Goal: Use online tool/utility

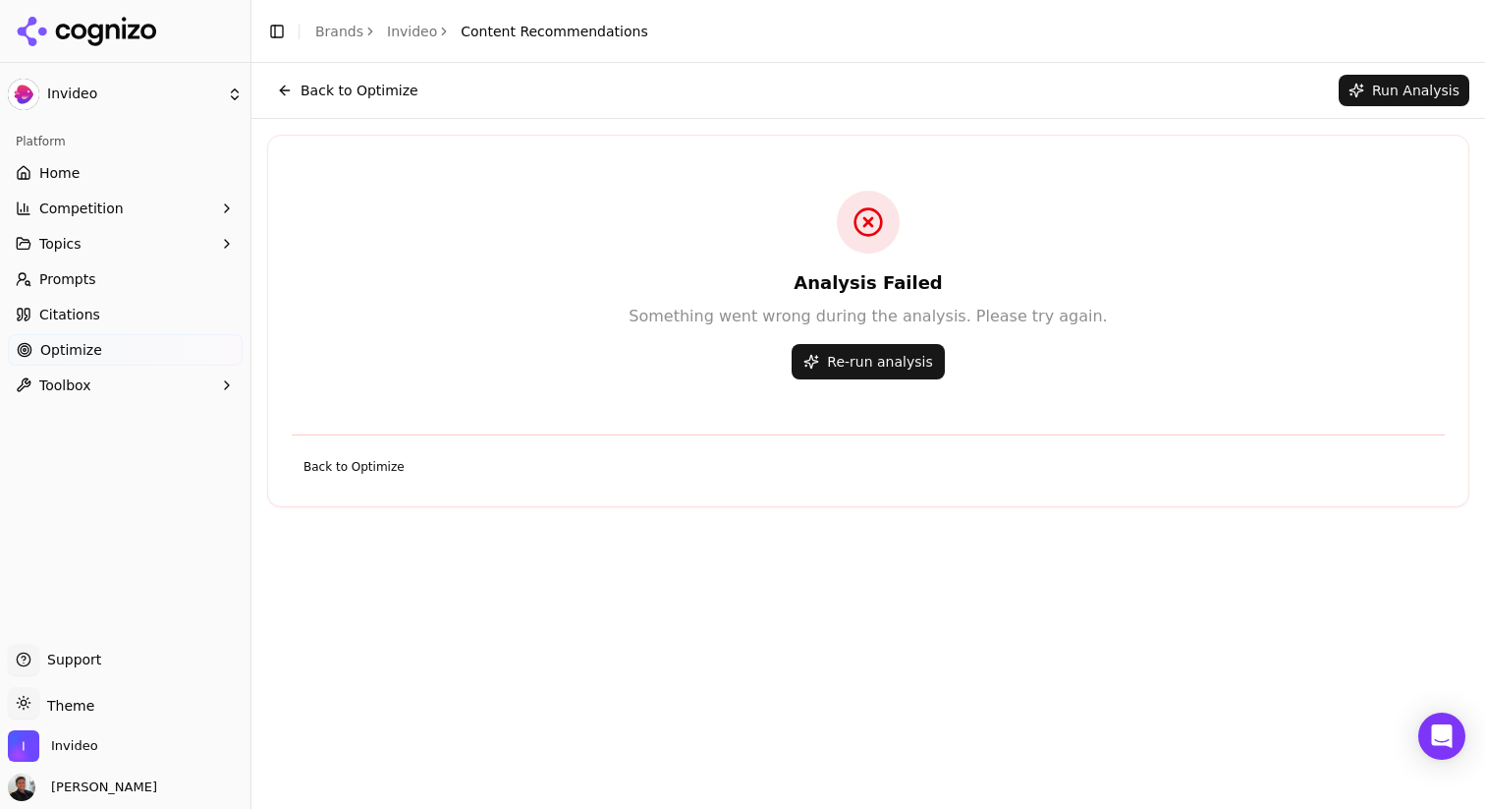
click at [130, 321] on link "Citations" at bounding box center [125, 314] width 235 height 31
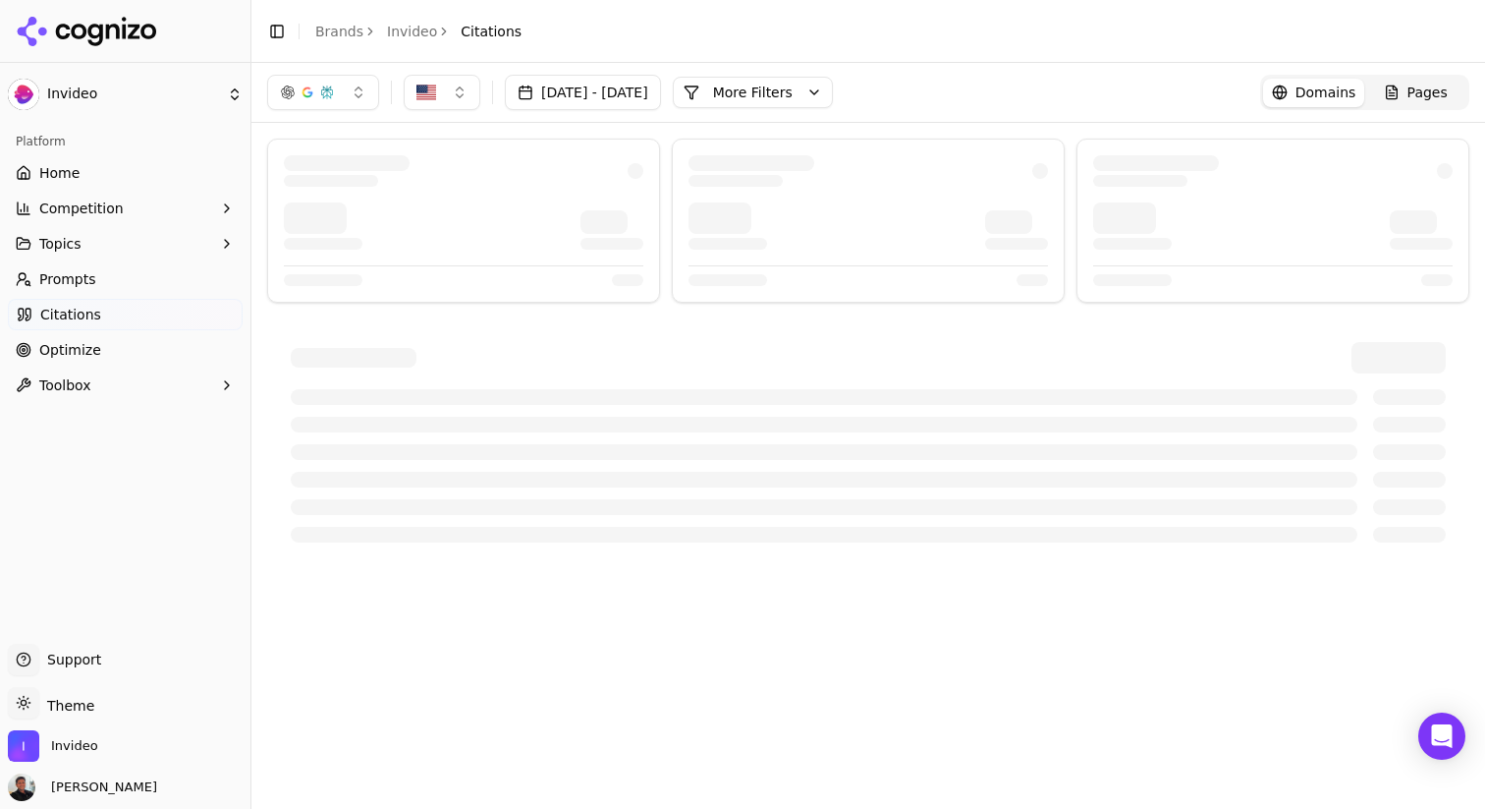
click at [117, 348] on link "Optimize" at bounding box center [125, 349] width 235 height 31
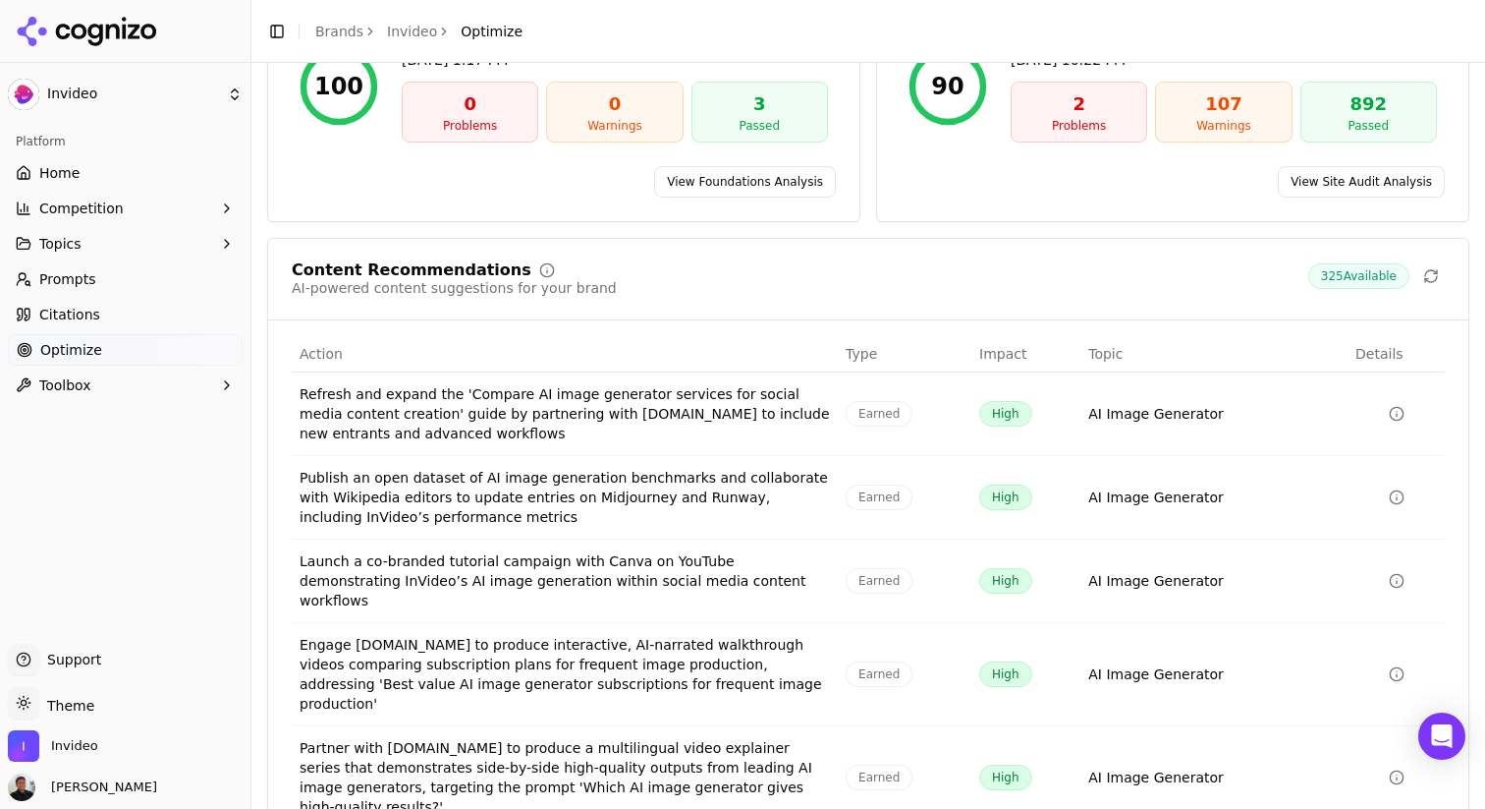
scroll to position [232, 0]
click at [868, 411] on span "Earned" at bounding box center [879, 412] width 67 height 26
click at [866, 342] on div "Type" at bounding box center [905, 352] width 118 height 20
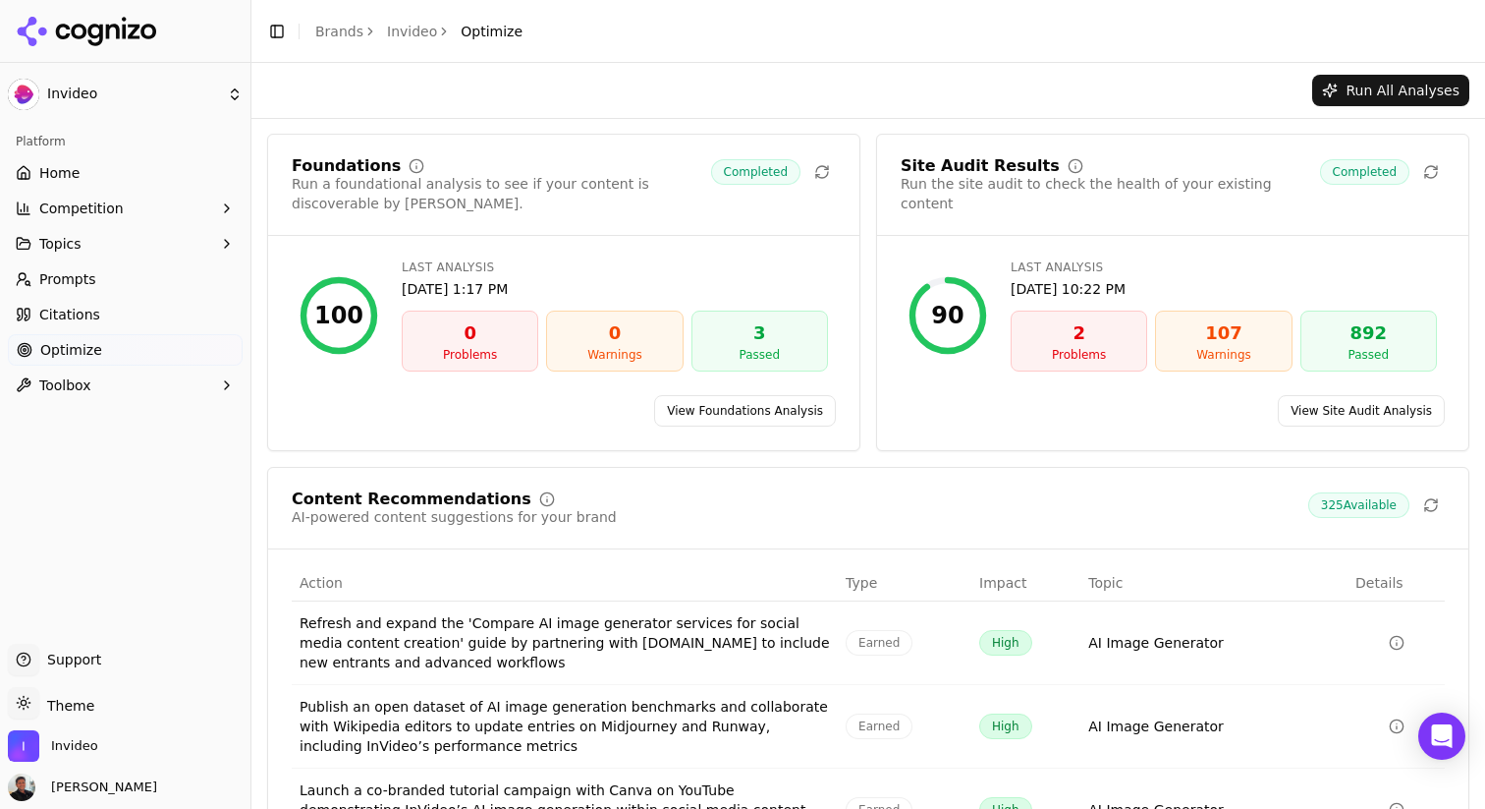
scroll to position [0, 0]
click at [1086, 321] on div "2" at bounding box center [1079, 334] width 119 height 28
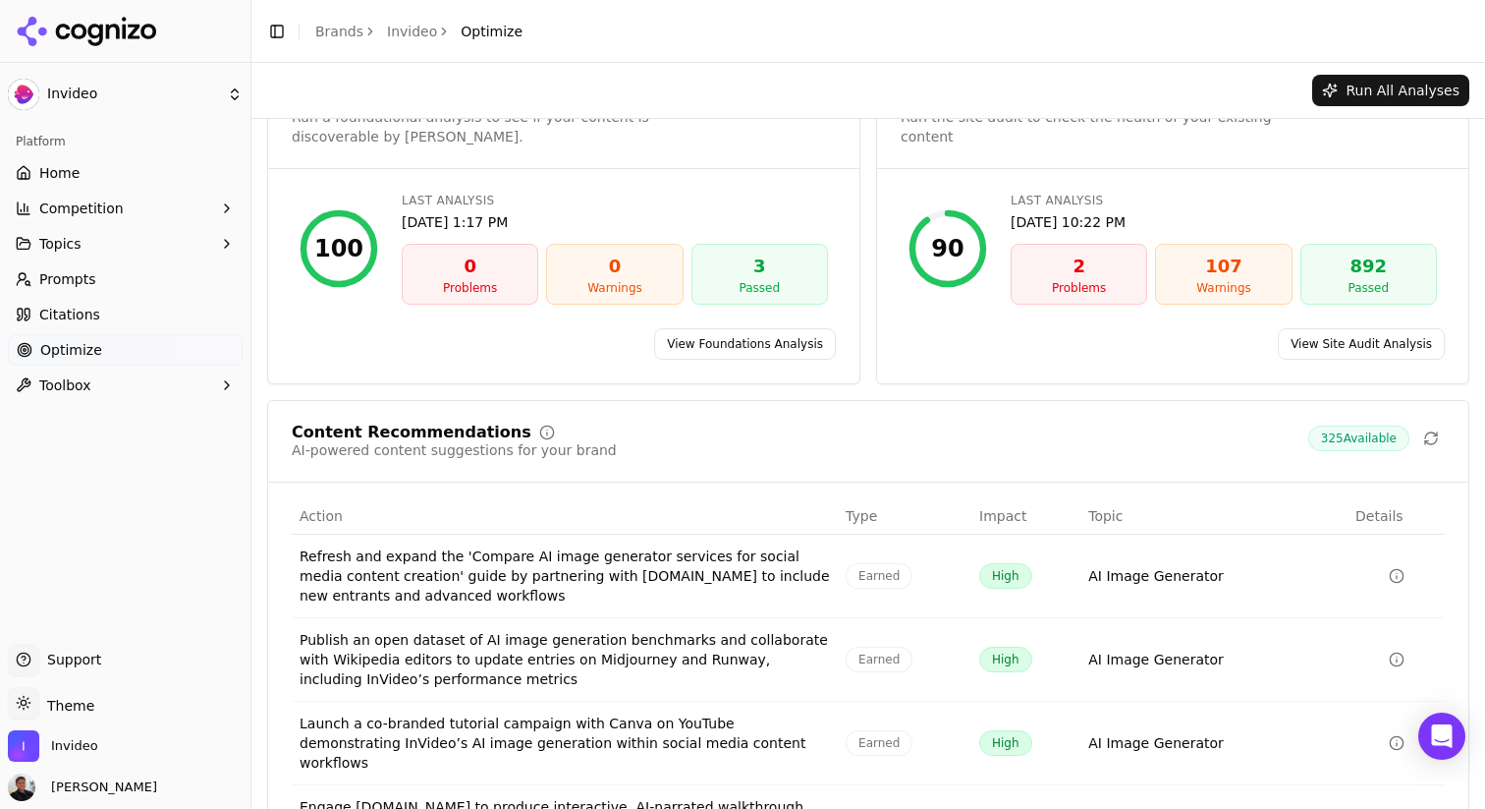
scroll to position [66, 0]
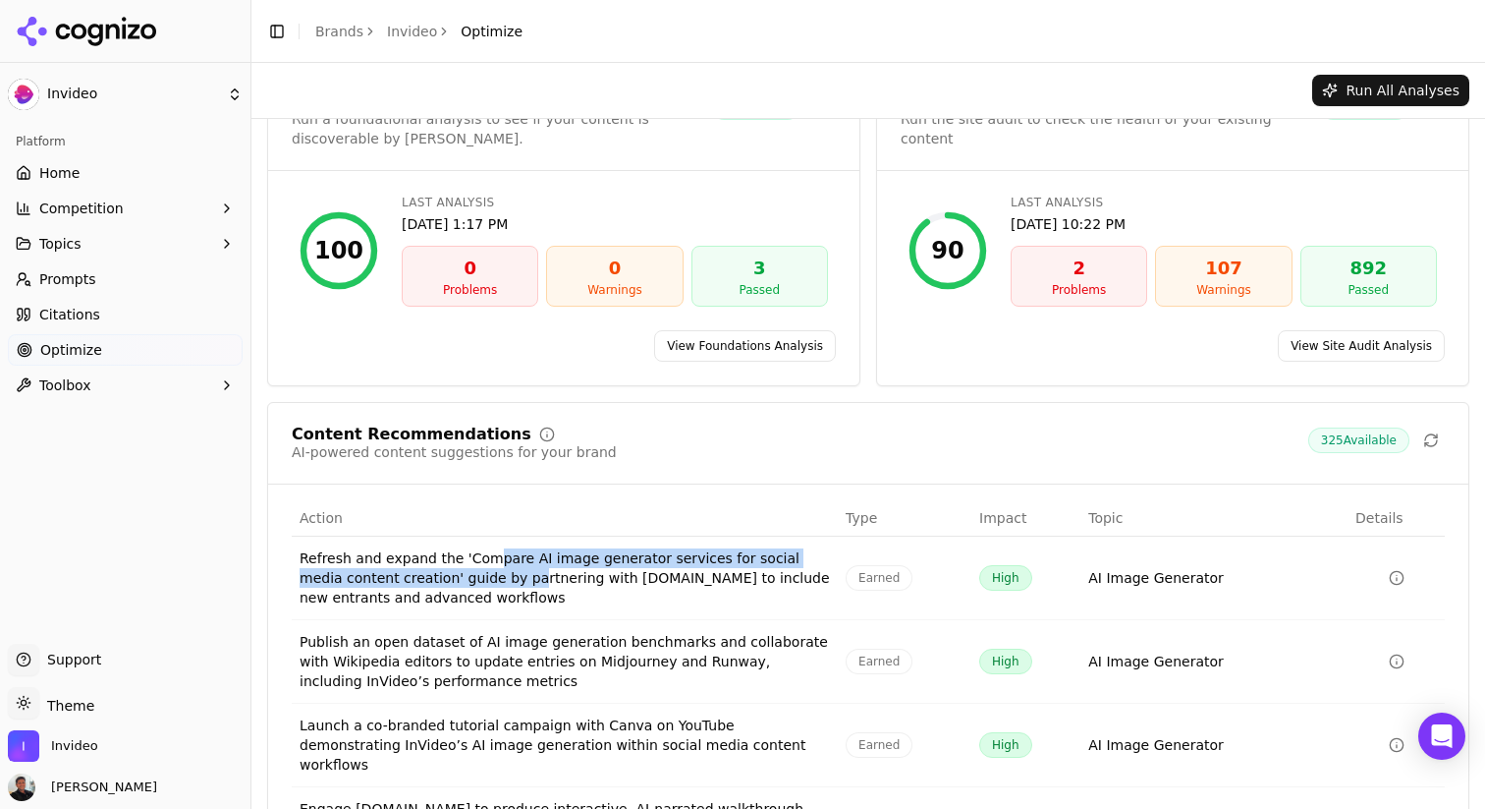
click at [487, 567] on div "Refresh and expand the 'Compare AI image generator services for social media co…" at bounding box center [565, 577] width 530 height 59
click at [474, 580] on div "Refresh and expand the 'Compare AI image generator services for social media co…" at bounding box center [565, 577] width 530 height 59
drag, startPoint x: 460, startPoint y: 556, endPoint x: 403, endPoint y: 585, distance: 63.7
click at [403, 585] on div "Refresh and expand the 'Compare AI image generator services for social media co…" at bounding box center [565, 577] width 530 height 59
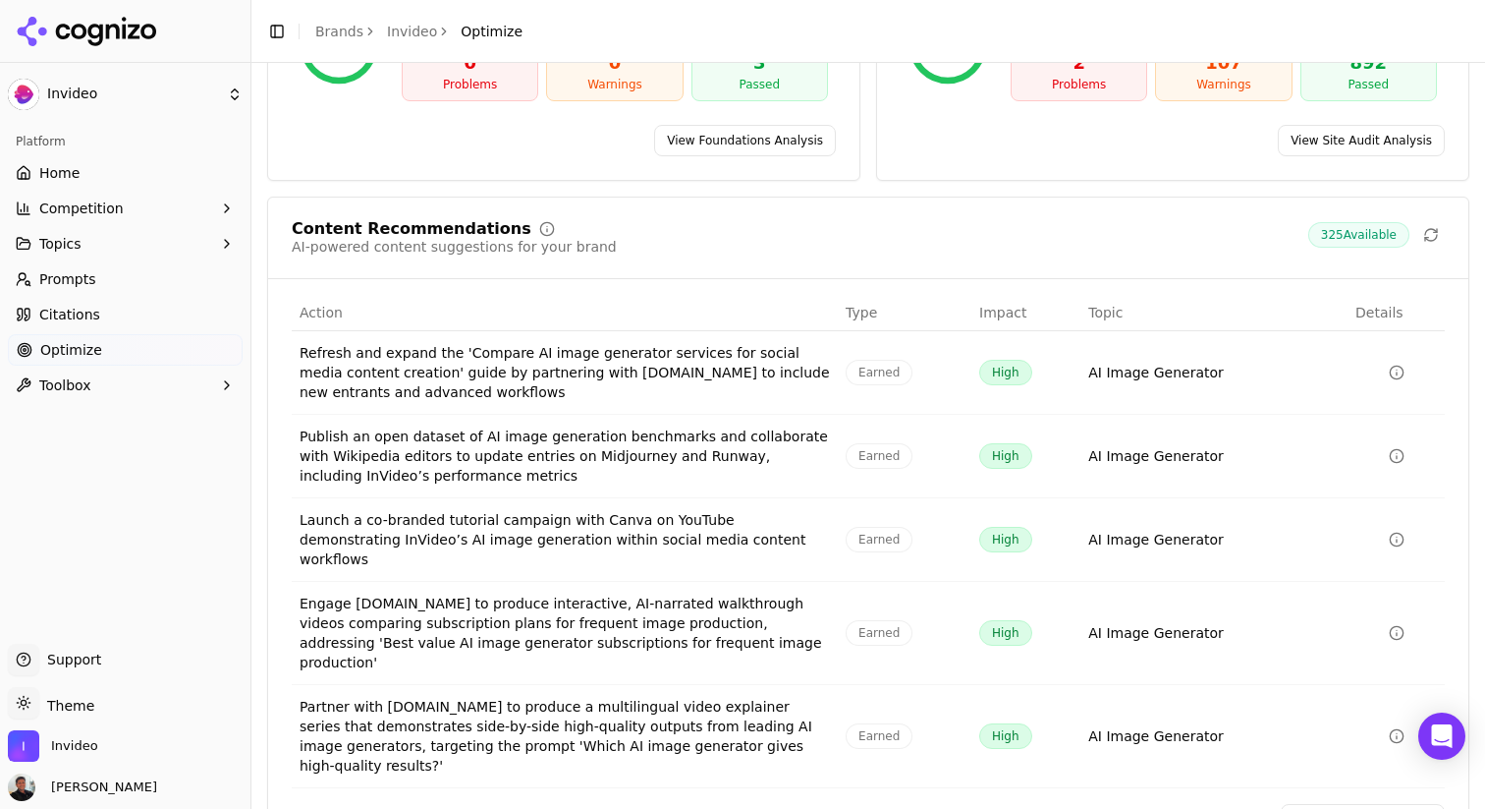
scroll to position [299, 0]
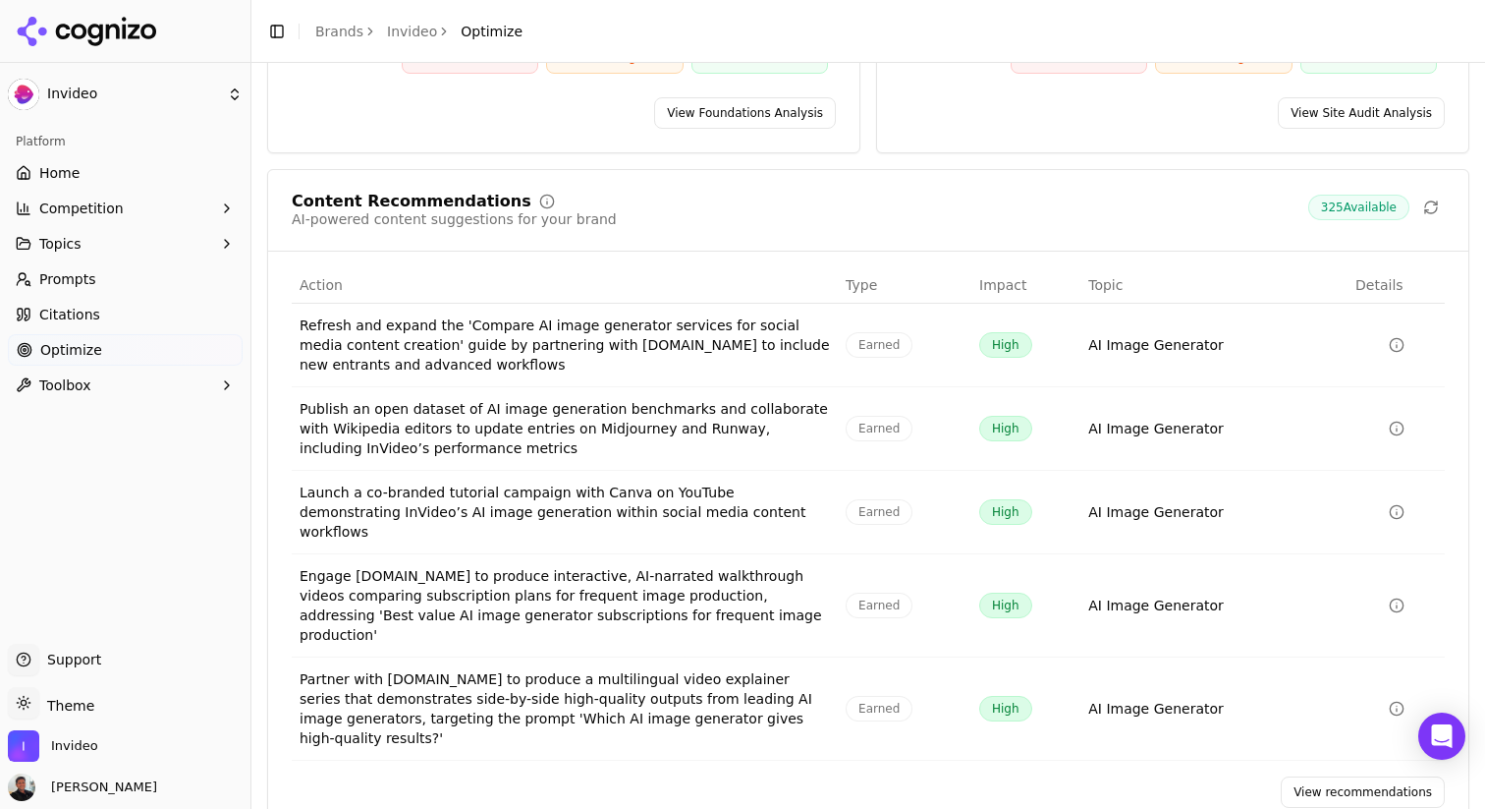
click at [1337, 776] on link "View recommendations" at bounding box center [1363, 791] width 164 height 31
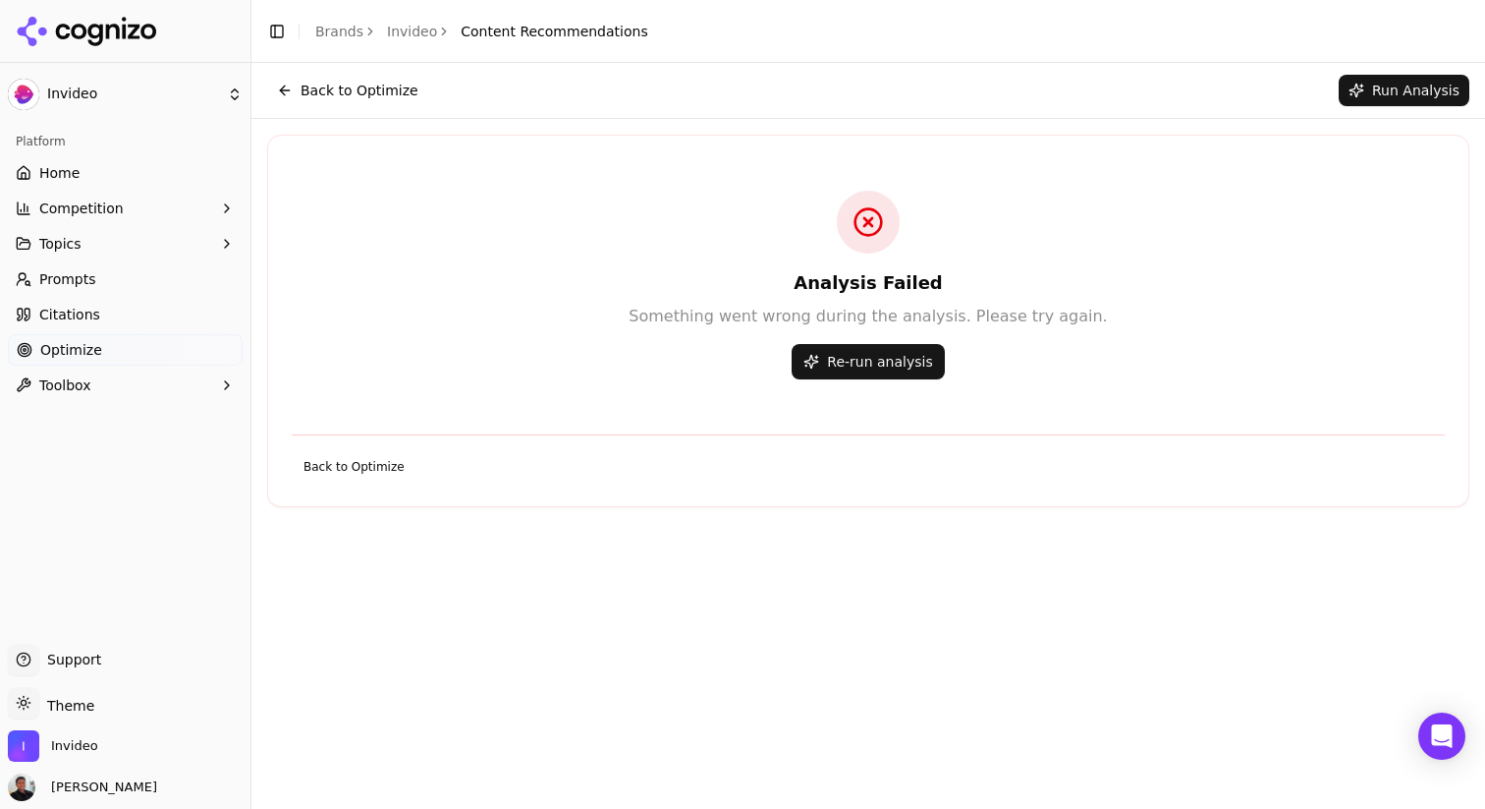
click at [876, 366] on button "Re-run analysis" at bounding box center [868, 361] width 152 height 35
